Goal: Transaction & Acquisition: Purchase product/service

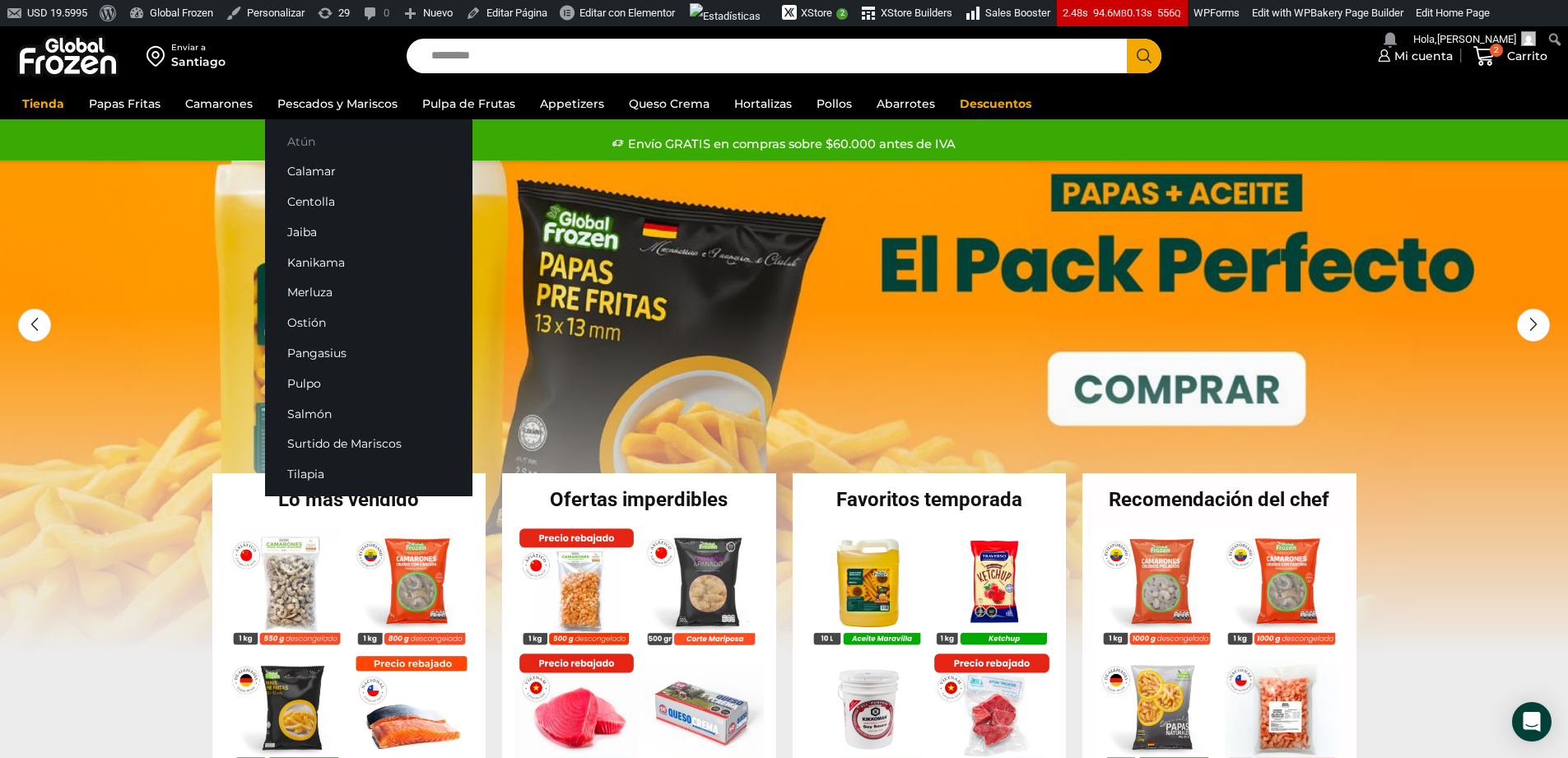
click at [318, 134] on link "Atún" at bounding box center [369, 141] width 207 height 30
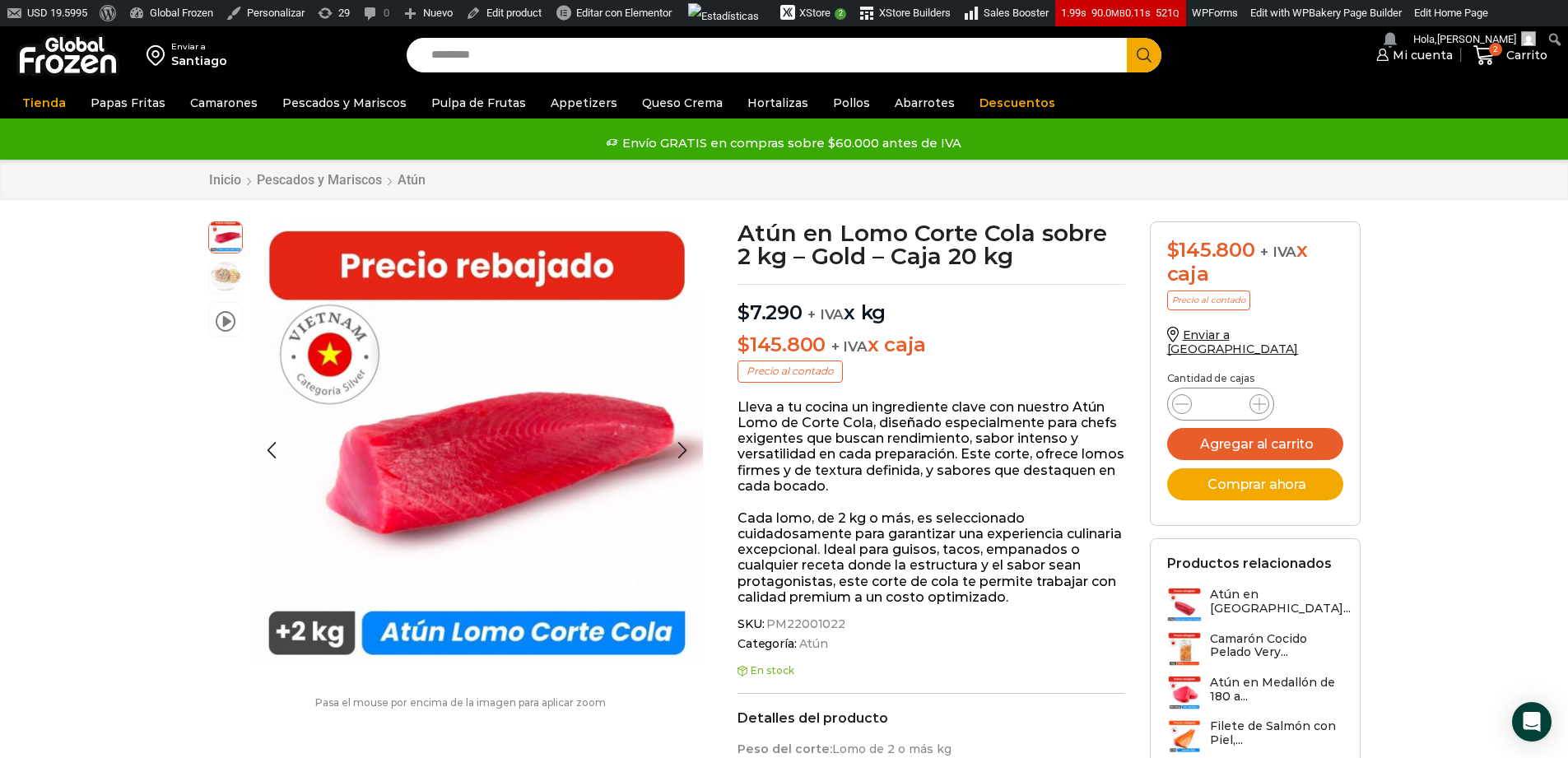
click at [210, 287] on img at bounding box center [225, 276] width 33 height 33
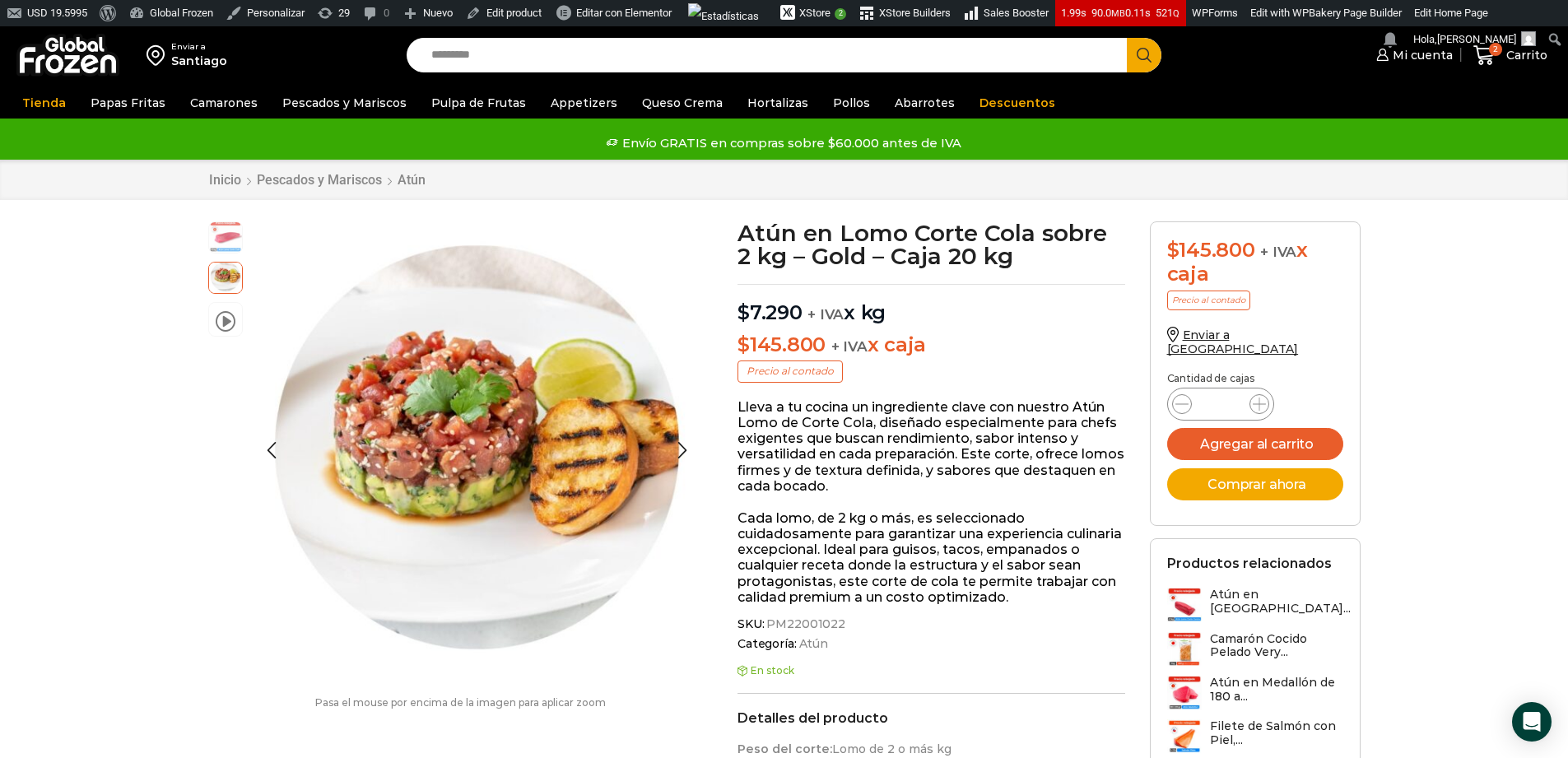
click at [237, 225] on img at bounding box center [225, 236] width 33 height 33
